Goal: Transaction & Acquisition: Purchase product/service

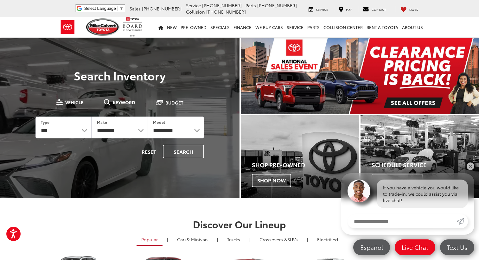
click at [415, 99] on img "carousel slide number 1 of 1" at bounding box center [360, 76] width 238 height 76
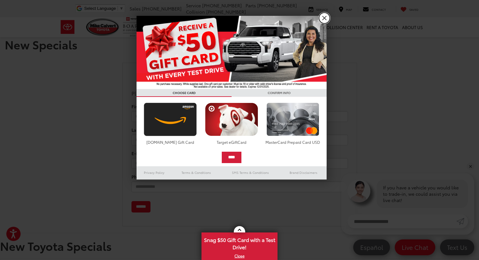
click at [323, 20] on link "X" at bounding box center [324, 18] width 11 height 11
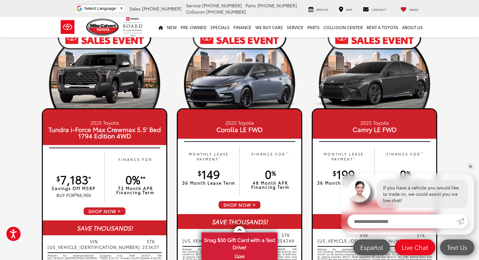
scroll to position [40, 1]
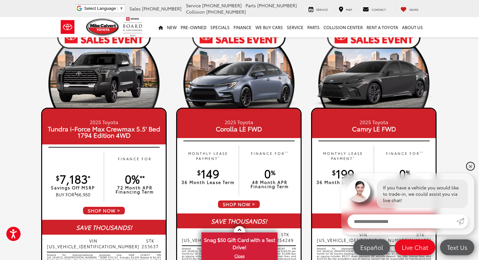
click at [467, 165] on link "✕" at bounding box center [470, 166] width 8 height 8
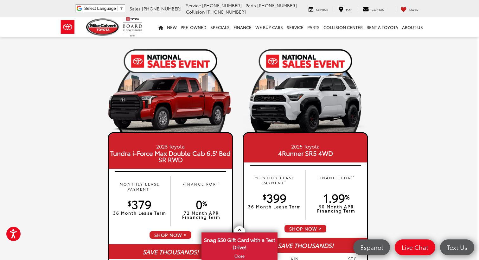
scroll to position [563, 2]
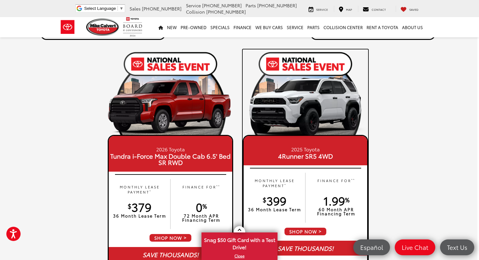
click at [318, 229] on span "SHOP NOW" at bounding box center [305, 231] width 43 height 9
